Goal: Information Seeking & Learning: Understand process/instructions

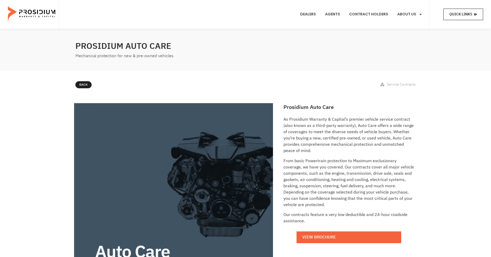
click at [460, 16] on span "Quick Links" at bounding box center [460, 14] width 23 height 7
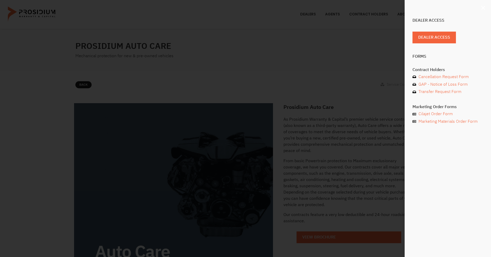
click at [483, 7] on use "Close" at bounding box center [483, 8] width 4 height 4
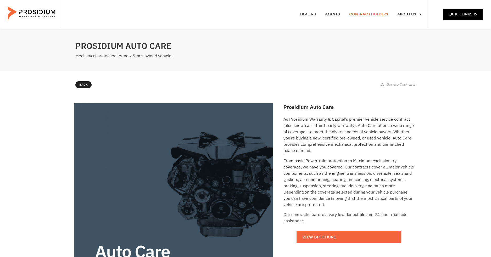
click at [366, 13] on link "Contract Holders" at bounding box center [368, 14] width 47 height 19
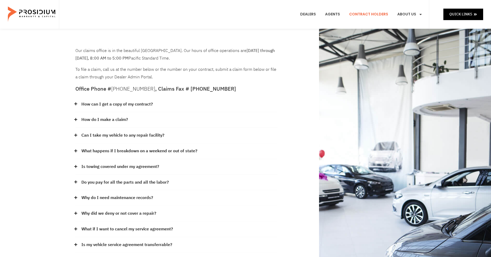
click at [158, 136] on link "Can I take my vehicle to any repair facility?" at bounding box center [122, 136] width 83 height 8
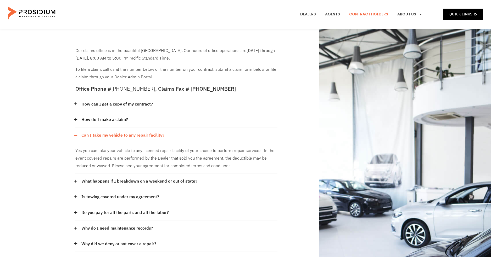
click at [158, 136] on link "Can I take my vehicle to any repair facility?" at bounding box center [122, 136] width 83 height 8
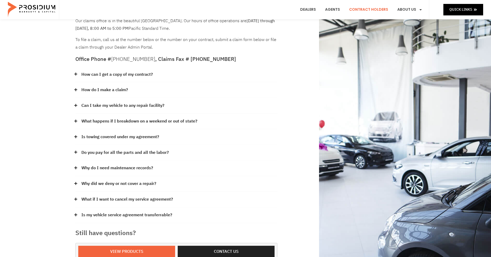
scroll to position [30, 0]
